Goal: Contribute content: Contribute content

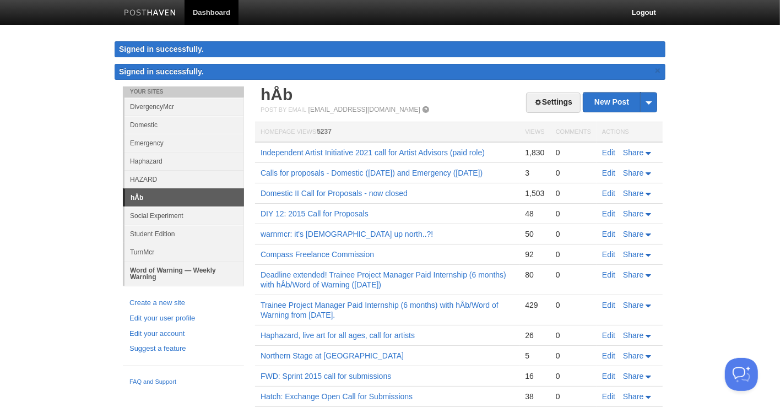
click at [184, 268] on link "Word of Warning — Weekly Warning" at bounding box center [185, 273] width 120 height 25
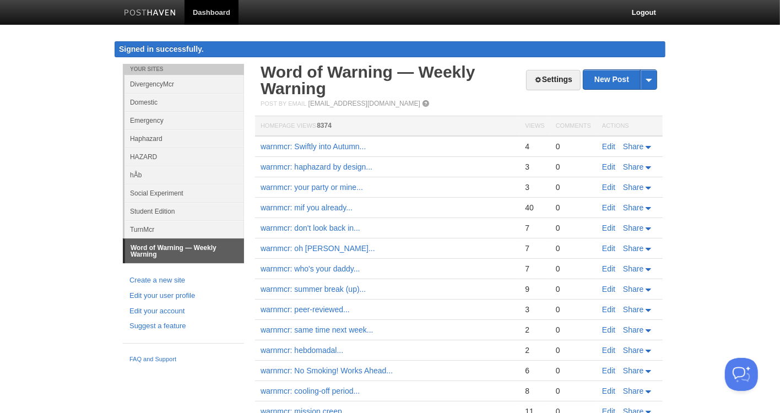
click at [597, 103] on div "Post by Email [EMAIL_ADDRESS][DOMAIN_NAME]" at bounding box center [459, 104] width 397 height 8
click at [608, 77] on link "New Post" at bounding box center [620, 79] width 73 height 19
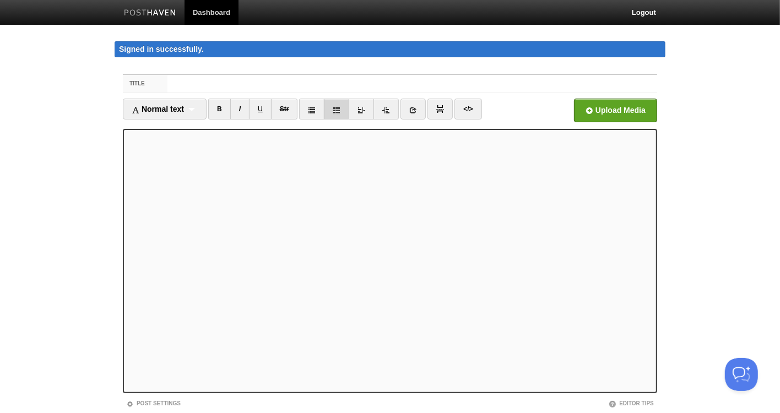
click at [343, 112] on link at bounding box center [336, 109] width 25 height 21
click at [195, 106] on div "Normal text Normal text Heading 1 Heading 2 Heading 3" at bounding box center [165, 109] width 84 height 21
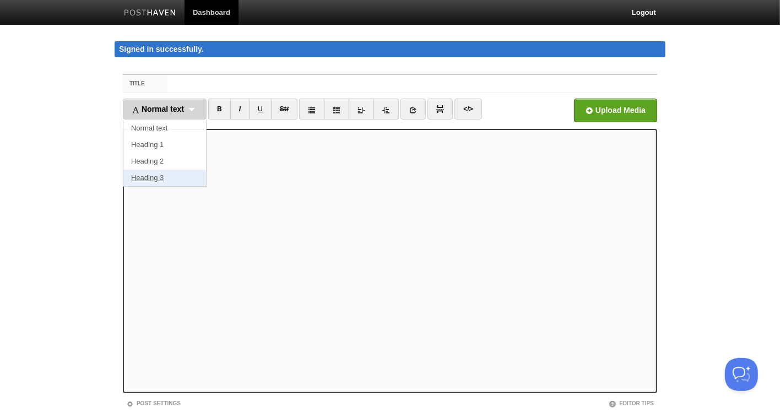
click at [181, 175] on link "Heading 3" at bounding box center [164, 178] width 83 height 17
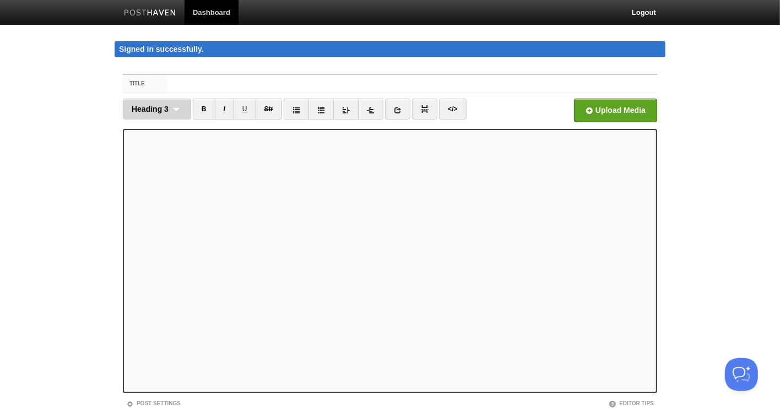
click at [175, 110] on div "Heading 3 Normal text Heading 1 Heading 2 Heading 3" at bounding box center [157, 109] width 68 height 21
click at [167, 175] on link "Heading 3" at bounding box center [156, 178] width 67 height 17
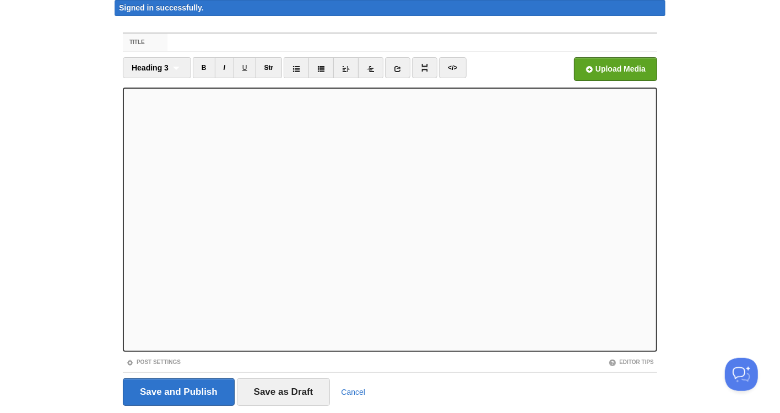
scroll to position [71, 0]
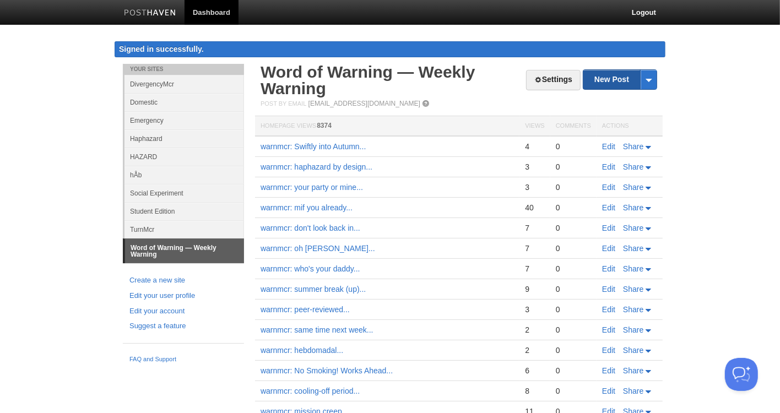
click at [602, 80] on link "New Post" at bounding box center [620, 79] width 73 height 19
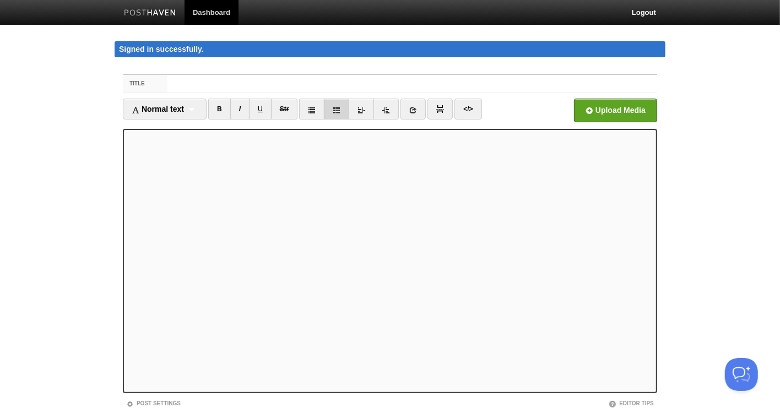
click at [336, 105] on link at bounding box center [336, 109] width 25 height 21
click at [184, 109] on span "Normal text" at bounding box center [158, 109] width 52 height 9
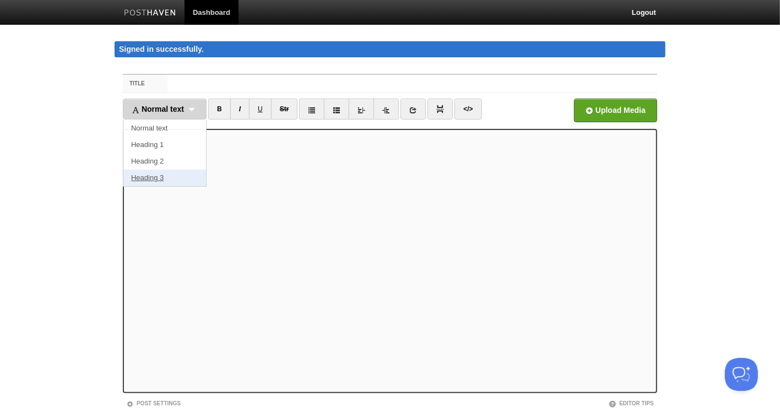
click at [173, 178] on link "Heading 3" at bounding box center [164, 178] width 83 height 17
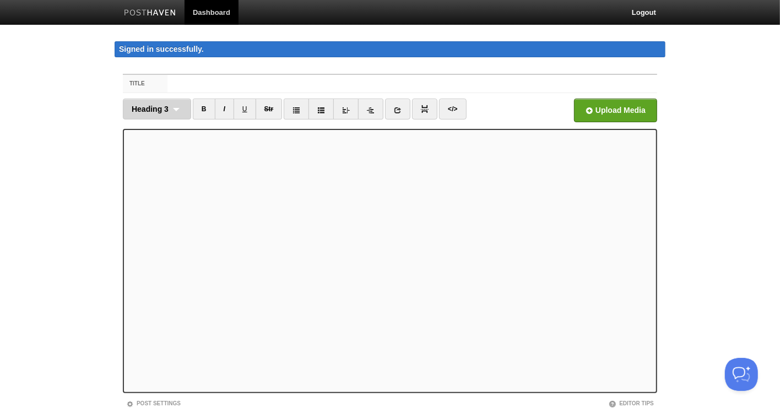
click at [147, 102] on div "Heading 3 Normal text Heading 1 Heading 2 Heading 3" at bounding box center [157, 109] width 68 height 21
click at [154, 174] on link "Heading 3" at bounding box center [156, 178] width 67 height 17
click at [218, 84] on input "Title" at bounding box center [413, 84] width 490 height 18
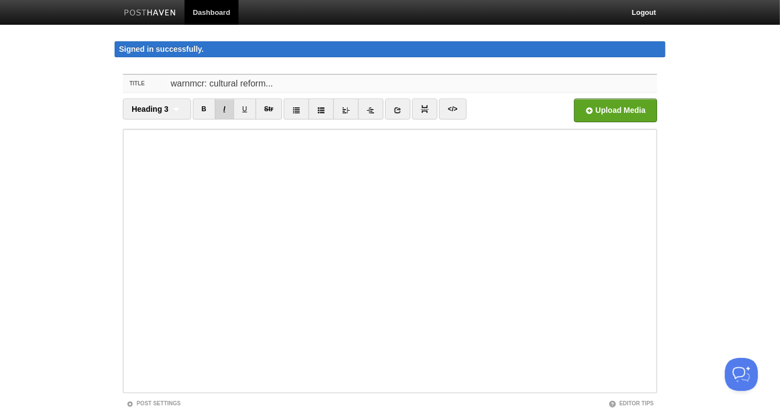
type input "warnmcr: cultural reform..."
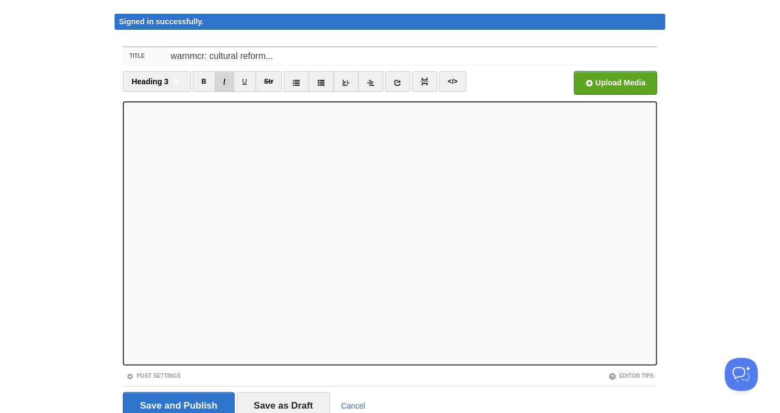
scroll to position [71, 0]
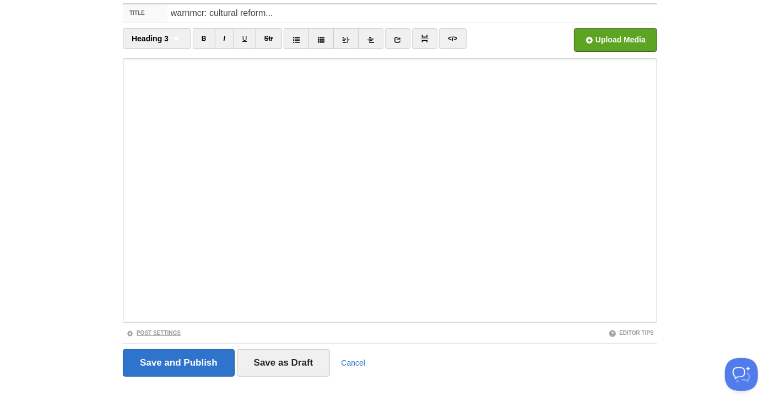
click at [169, 331] on link "Post Settings" at bounding box center [153, 333] width 55 height 6
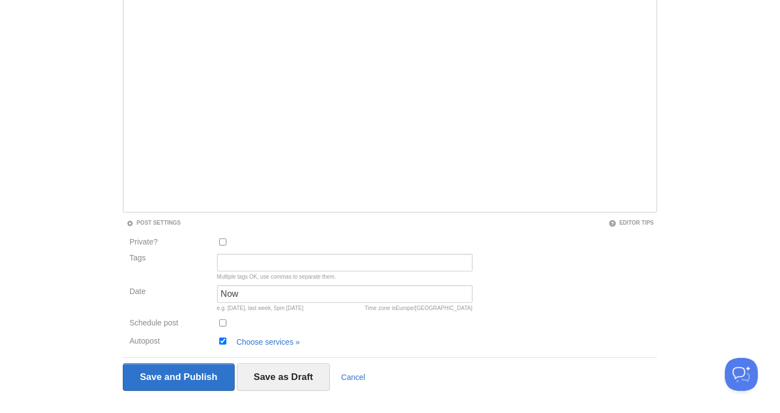
scroll to position [196, 0]
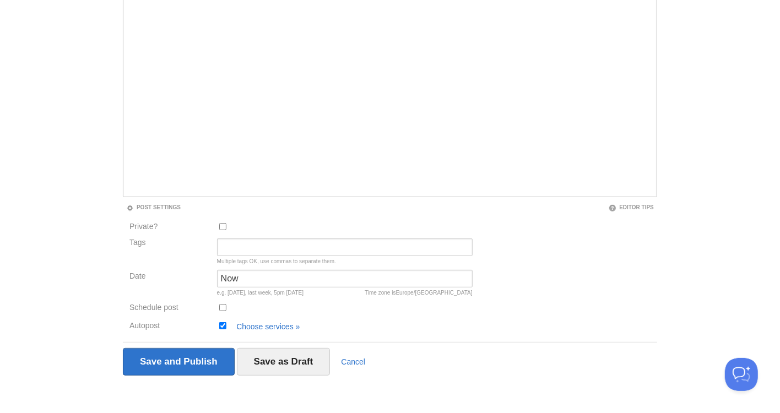
click at [221, 307] on input "Schedule post" at bounding box center [222, 307] width 7 height 7
checkbox input "true"
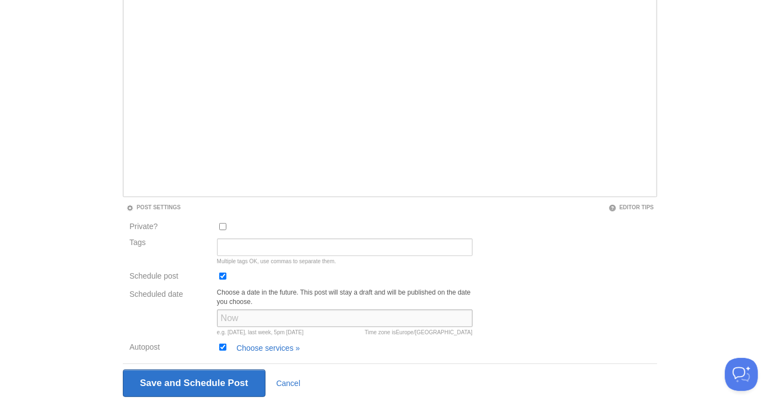
click at [230, 316] on input "Scheduled date" at bounding box center [345, 319] width 256 height 18
type input "[DATE] at 11:00"
click at [175, 322] on div "Scheduled date Choose a date in the future. This post will stay a draft and wil…" at bounding box center [301, 314] width 350 height 53
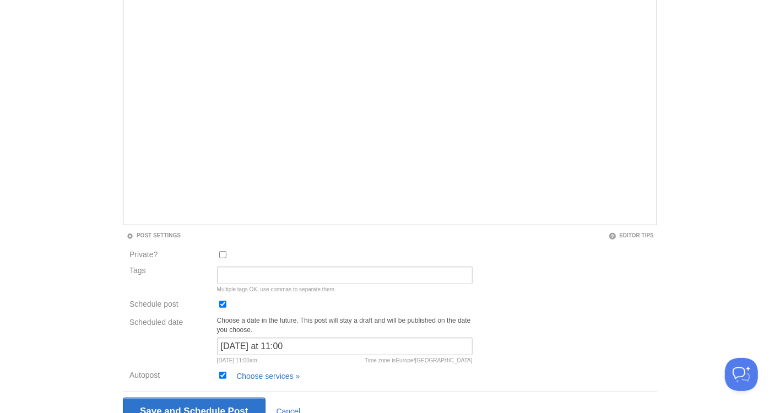
scroll to position [218, 0]
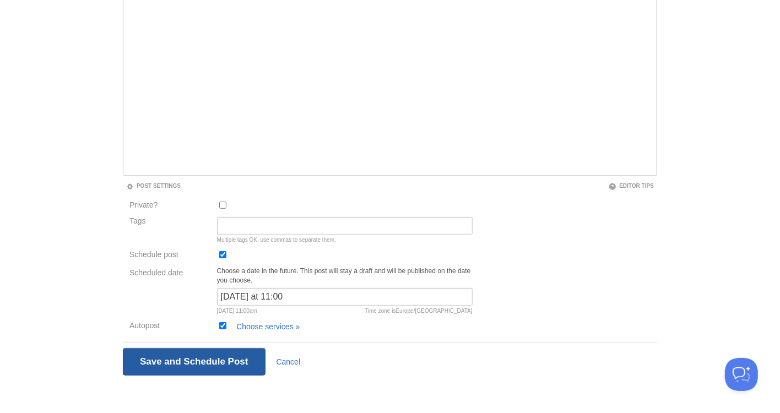
click at [234, 360] on input "Save and Publish" at bounding box center [194, 362] width 143 height 28
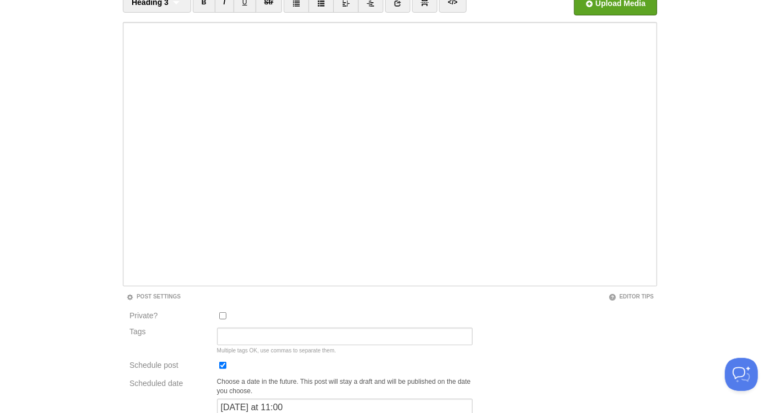
scroll to position [63, 0]
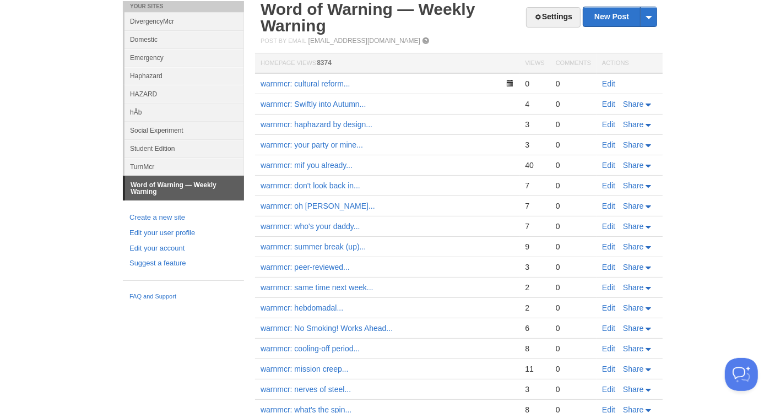
click at [419, 109] on td "warnmcr: Swiftly into Autumn..." at bounding box center [387, 104] width 265 height 20
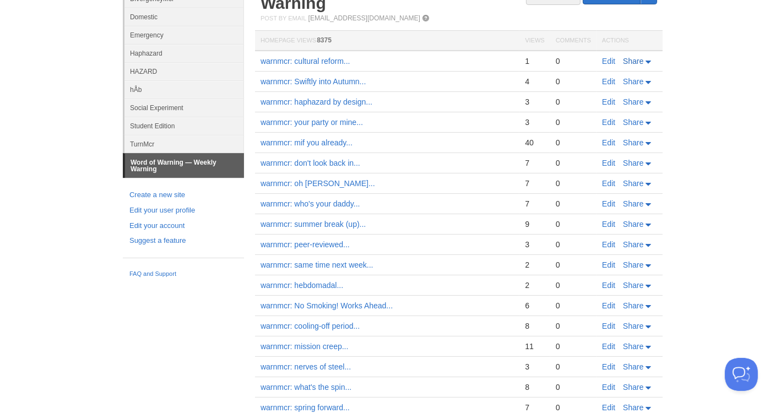
click at [651, 61] on icon at bounding box center [650, 62] width 8 height 3
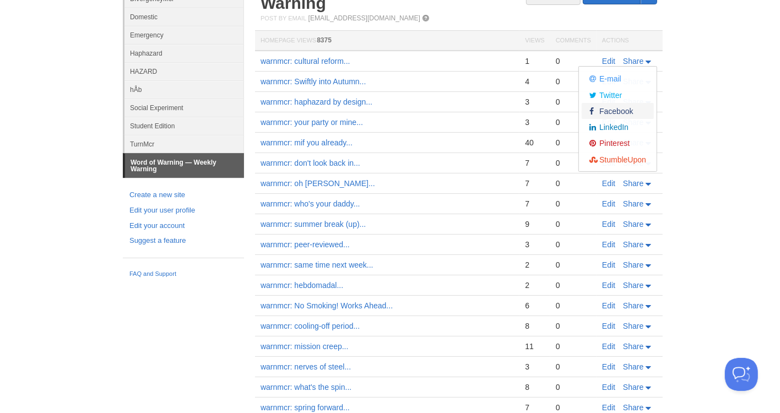
click at [617, 111] on span "Facebook" at bounding box center [615, 111] width 36 height 9
click at [624, 92] on link "Twitter" at bounding box center [618, 95] width 72 height 16
